Goal: Task Accomplishment & Management: Manage account settings

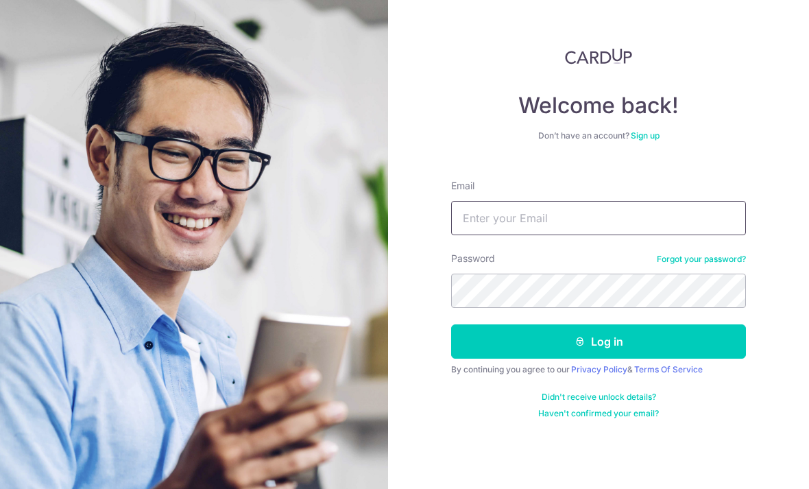
type input "[EMAIL_ADDRESS][DOMAIN_NAME]"
click at [598, 324] on button "Log in" at bounding box center [598, 341] width 295 height 34
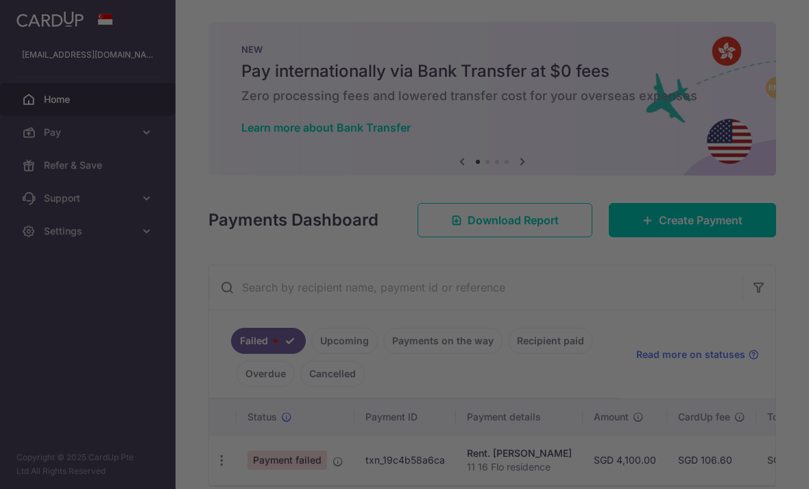
click at [751, 252] on div at bounding box center [408, 247] width 817 height 494
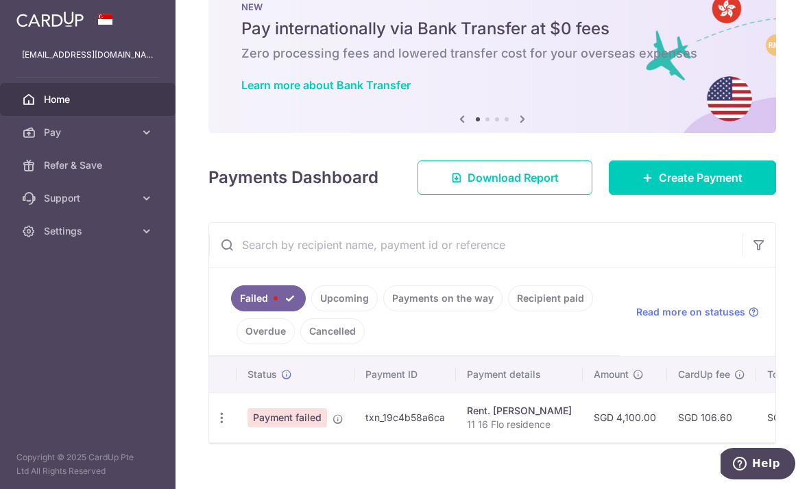
scroll to position [41, 0]
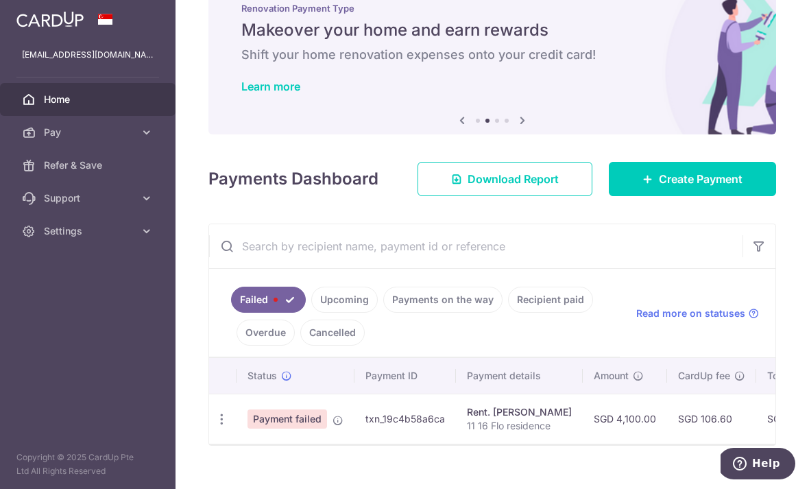
click at [215, 426] on icon "button" at bounding box center [222, 419] width 14 height 14
click at [210, 467] on link "Update payment" at bounding box center [281, 456] width 143 height 33
radio input "true"
type input "4,100.00"
type input "11 16 Flo residence"
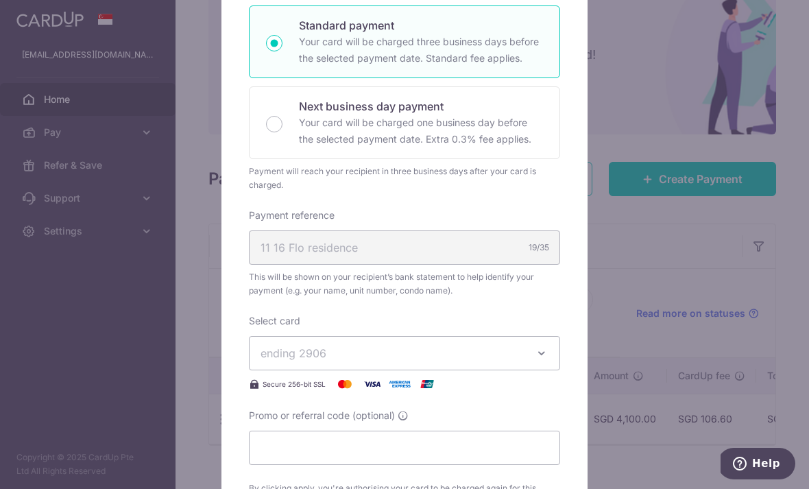
scroll to position [240, 0]
click at [544, 360] on button "ending 2906" at bounding box center [404, 351] width 311 height 34
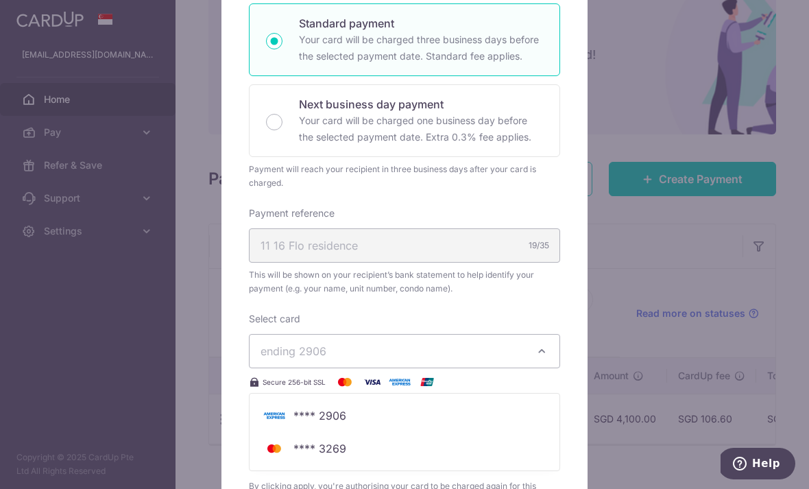
click at [345, 445] on span "**** 3269" at bounding box center [319, 448] width 53 height 16
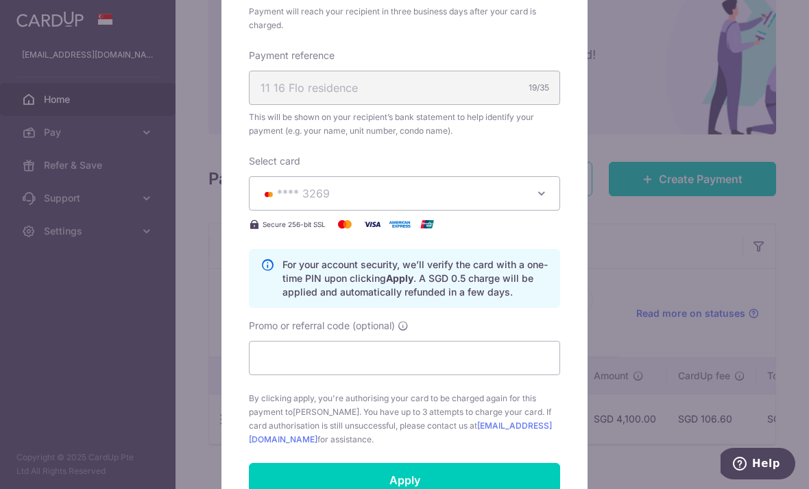
scroll to position [406, 0]
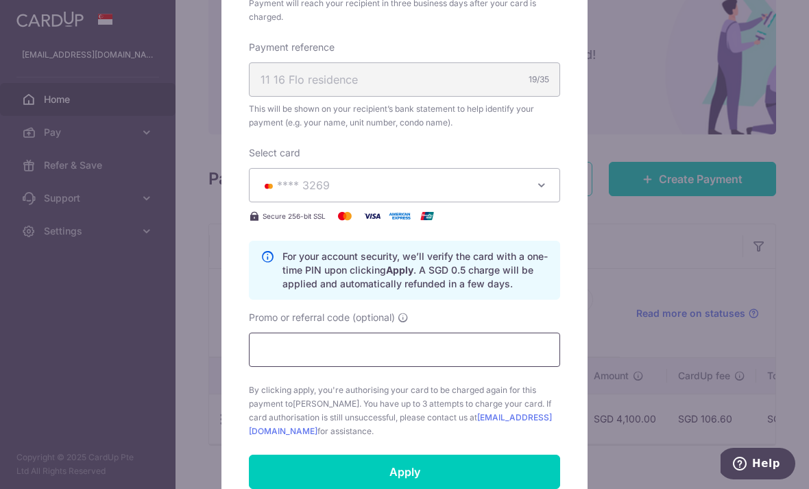
click at [461, 343] on input "Promo or referral code (optional)" at bounding box center [404, 349] width 311 height 34
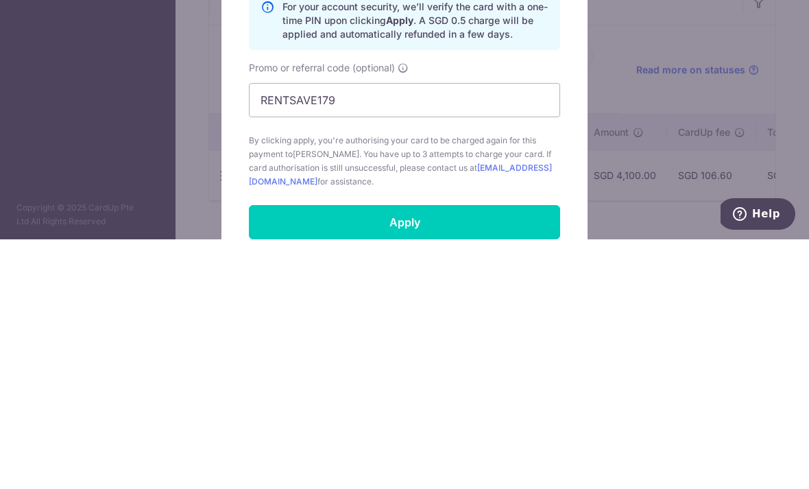
scroll to position [44, 0]
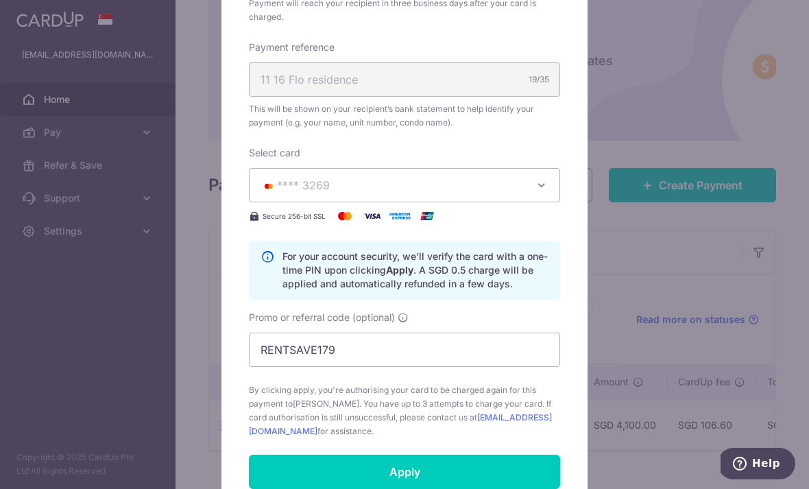
click at [522, 464] on input "Apply" at bounding box center [404, 472] width 311 height 34
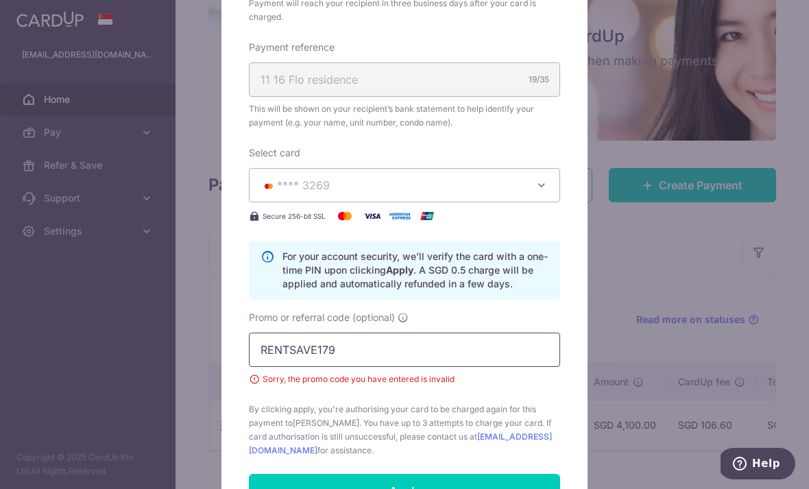
click at [409, 350] on input "RENTSAVE179" at bounding box center [404, 349] width 311 height 34
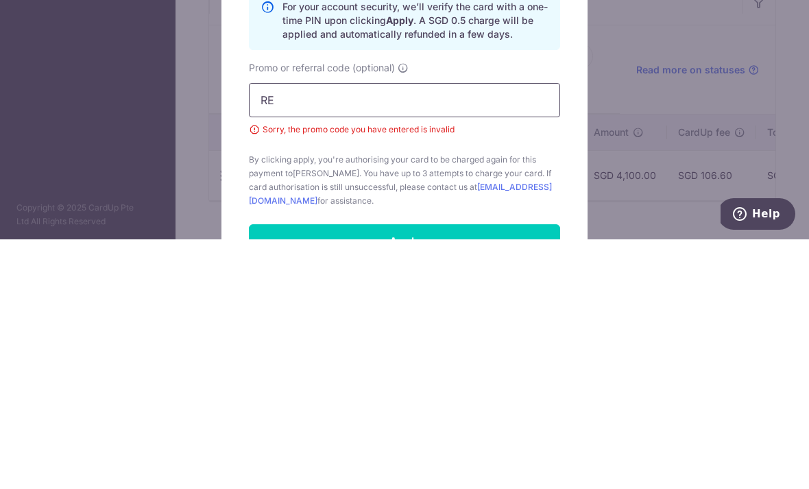
type input "R"
click at [276, 332] on input "Promo or referral code (optional)" at bounding box center [404, 349] width 311 height 34
paste input "3HOME25R"
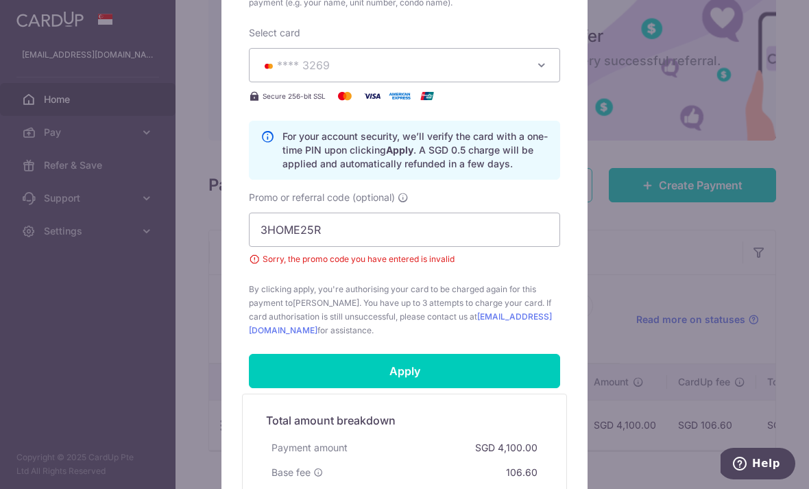
scroll to position [527, 0]
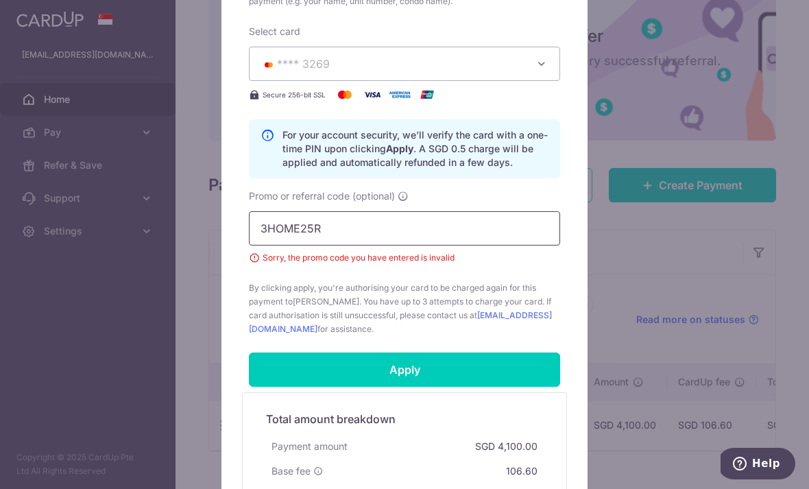
type input "3HOME25R"
click at [513, 358] on input "Apply" at bounding box center [404, 369] width 311 height 34
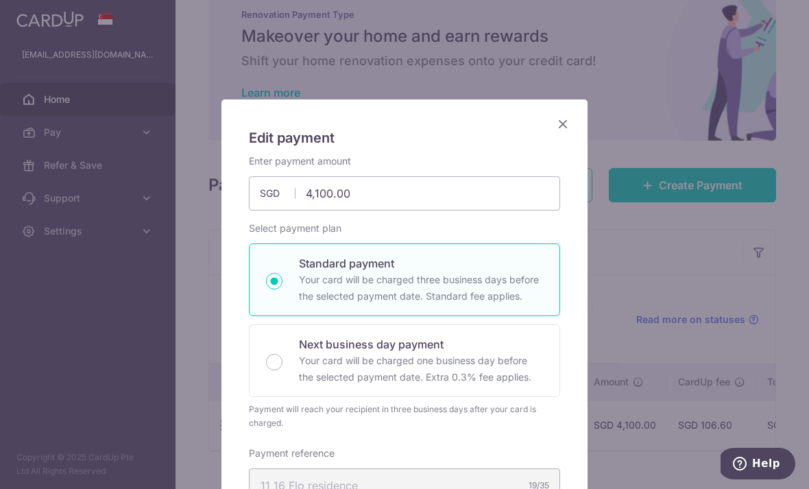
scroll to position [0, 0]
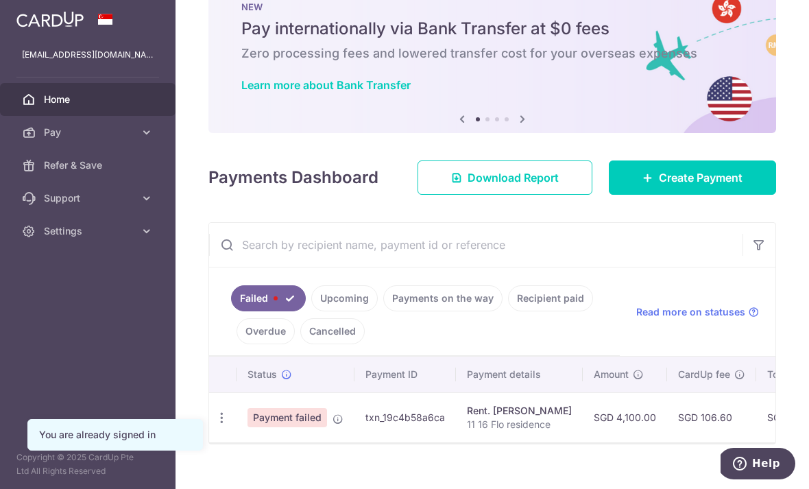
scroll to position [41, 0]
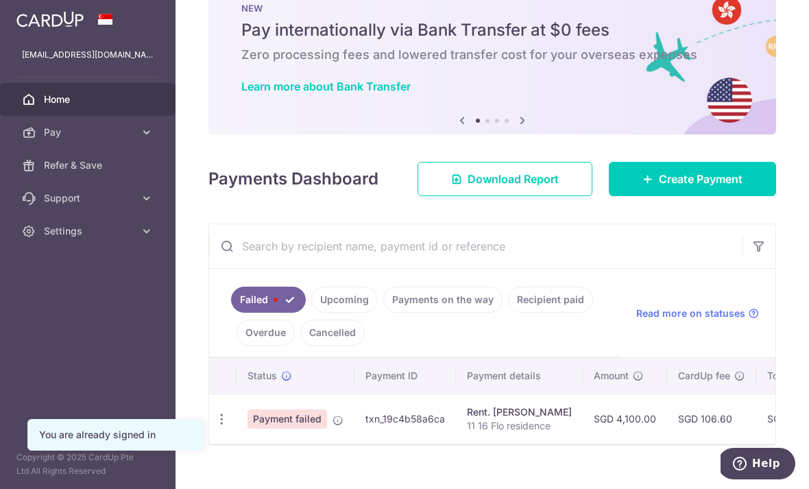
click at [311, 313] on link "Upcoming" at bounding box center [344, 300] width 66 height 26
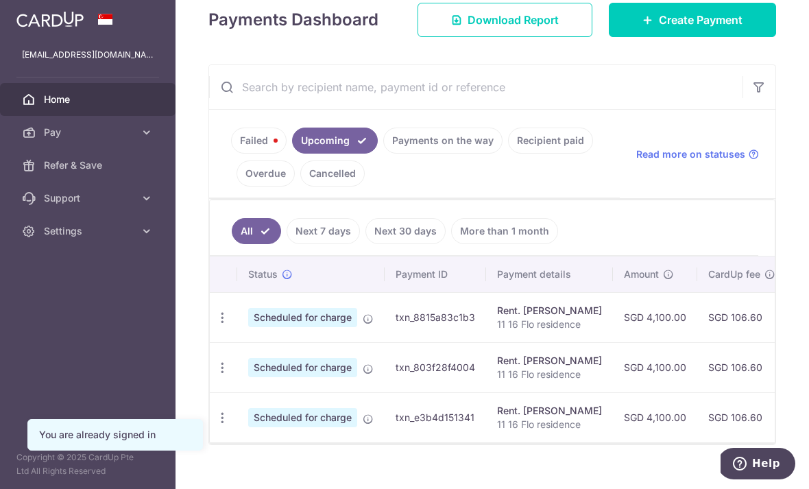
scroll to position [199, 0]
click at [231, 154] on link "Failed" at bounding box center [259, 141] width 56 height 26
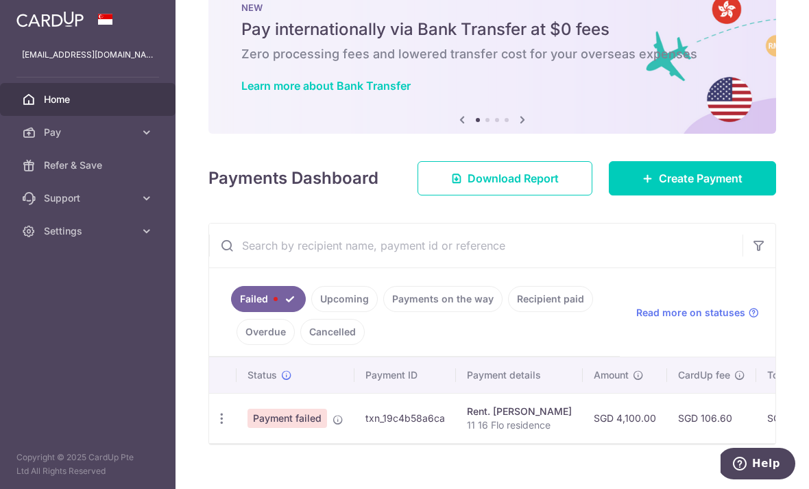
scroll to position [41, 0]
click at [215, 426] on icon "button" at bounding box center [222, 419] width 14 height 14
